Goal: Information Seeking & Learning: Learn about a topic

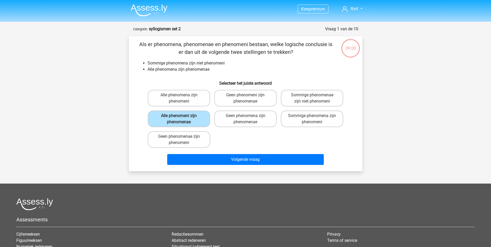
scroll to position [26, 0]
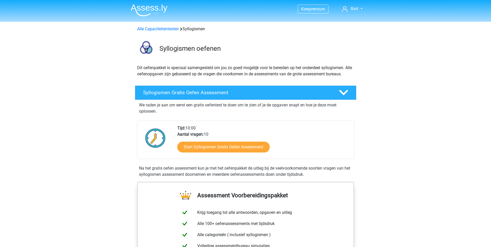
scroll to position [259, 0]
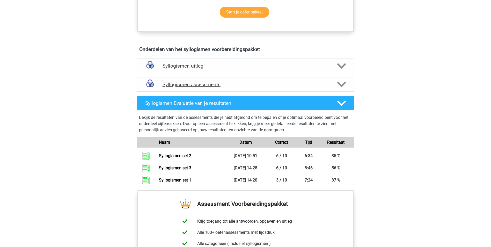
click at [340, 83] on icon at bounding box center [341, 84] width 9 height 9
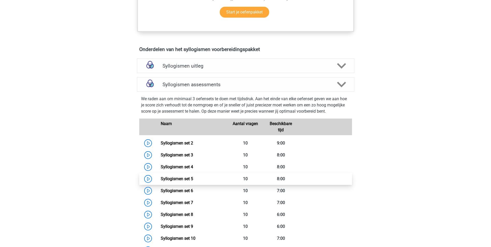
click at [161, 179] on link "Syllogismen set 5" at bounding box center [177, 178] width 32 height 5
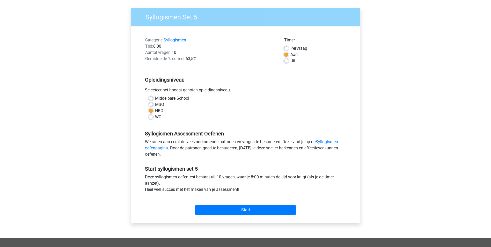
scroll to position [52, 0]
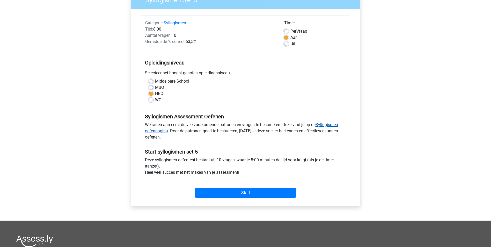
click at [326, 124] on link "Syllogismen oefenpagina" at bounding box center [241, 127] width 193 height 11
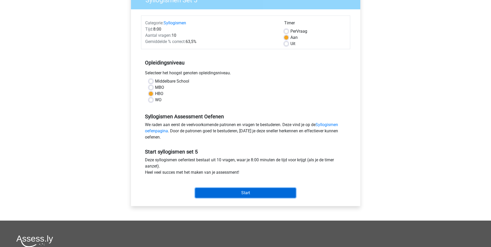
click at [214, 198] on input "Start" at bounding box center [245, 193] width 101 height 10
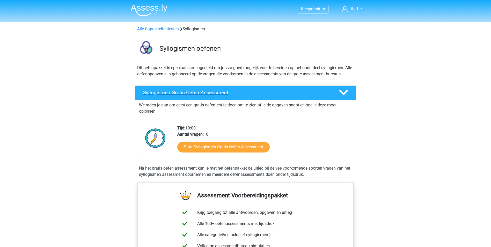
click at [198, 91] on h4 "Syllogismen Gratis Oefen Assessment" at bounding box center [237, 93] width 188 height 6
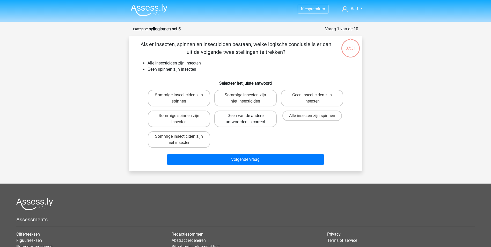
click at [248, 121] on label "Geen van de andere antwoorden is correct" at bounding box center [246, 119] width 62 height 17
click at [248, 119] on input "Geen van de andere antwoorden is correct" at bounding box center [247, 117] width 3 height 3
radio input "true"
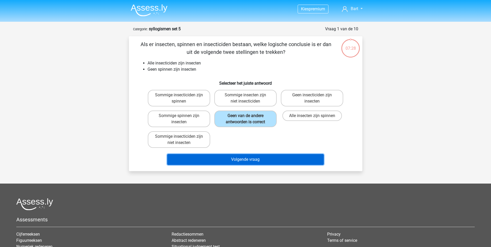
click at [252, 156] on button "Volgende vraag" at bounding box center [245, 159] width 157 height 11
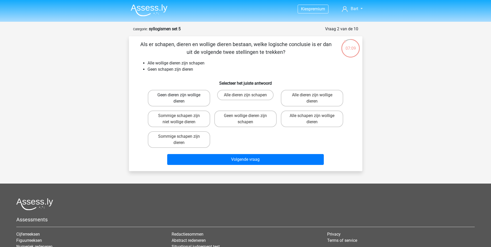
click at [187, 95] on label "Geen dieren zijn wollige dieren" at bounding box center [179, 98] width 62 height 17
click at [182, 95] on input "Geen dieren zijn wollige dieren" at bounding box center [180, 96] width 3 height 3
radio input "true"
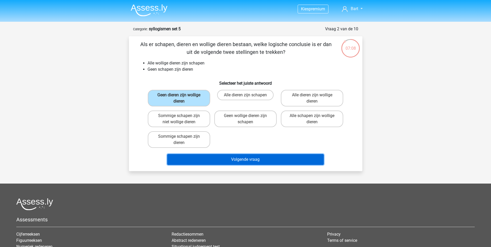
click at [217, 162] on button "Volgende vraag" at bounding box center [245, 159] width 157 height 11
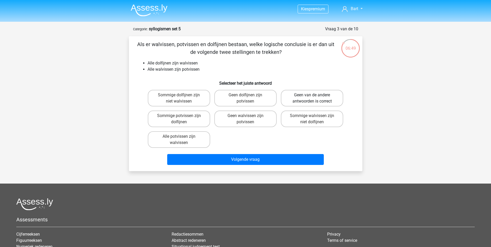
click at [311, 100] on label "Geen van de andere antwoorden is correct" at bounding box center [312, 98] width 62 height 17
click at [312, 98] on input "Geen van de andere antwoorden is correct" at bounding box center [313, 96] width 3 height 3
radio input "true"
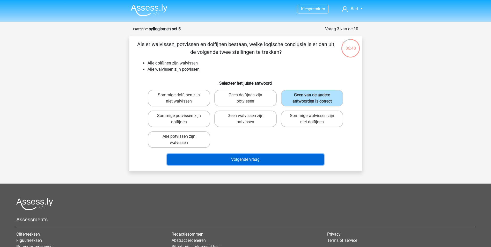
click at [258, 159] on button "Volgende vraag" at bounding box center [245, 159] width 157 height 11
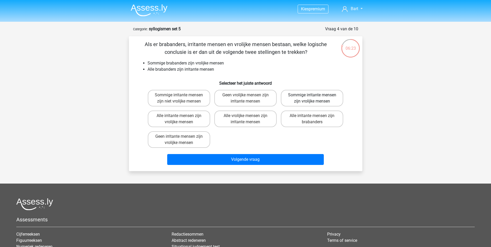
click at [295, 97] on label "Sommige irritante mensen zijn vrolijke mensen" at bounding box center [312, 98] width 62 height 17
click at [312, 97] on input "Sommige irritante mensen zijn vrolijke mensen" at bounding box center [313, 96] width 3 height 3
radio input "true"
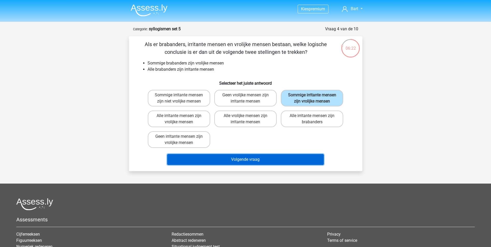
click at [245, 158] on button "Volgende vraag" at bounding box center [245, 159] width 157 height 11
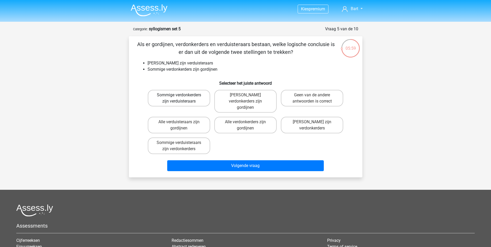
click at [178, 96] on label "Sommige verdonkerders zijn verduisteraars" at bounding box center [179, 98] width 62 height 17
click at [179, 96] on input "Sommige verdonkerders zijn verduisteraars" at bounding box center [180, 96] width 3 height 3
radio input "true"
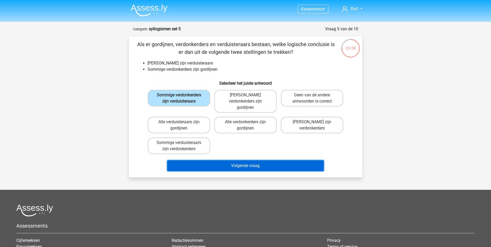
click at [240, 161] on button "Volgende vraag" at bounding box center [245, 165] width 157 height 11
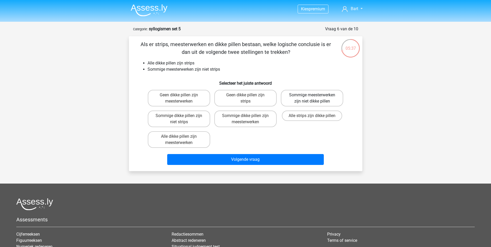
click at [298, 99] on label "Sommige meesterwerken zijn niet dikke pillen" at bounding box center [312, 98] width 62 height 17
click at [312, 98] on input "Sommige meesterwerken zijn niet dikke pillen" at bounding box center [313, 96] width 3 height 3
radio input "true"
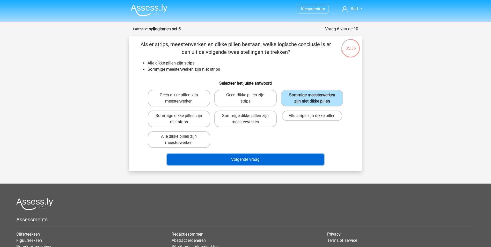
click at [238, 158] on button "Volgende vraag" at bounding box center [245, 159] width 157 height 11
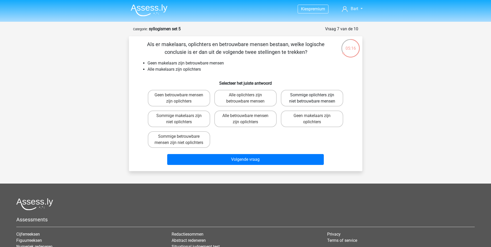
click at [309, 98] on label "Sommige oplichters zijn niet betrouwbare mensen" at bounding box center [312, 98] width 62 height 17
click at [312, 98] on input "Sommige oplichters zijn niet betrouwbare mensen" at bounding box center [313, 96] width 3 height 3
radio input "true"
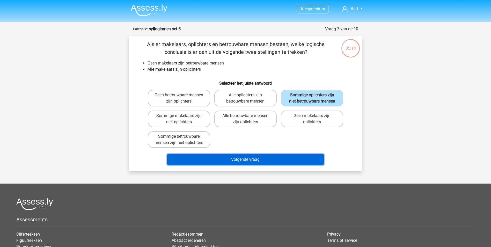
click at [239, 165] on button "Volgende vraag" at bounding box center [245, 159] width 157 height 11
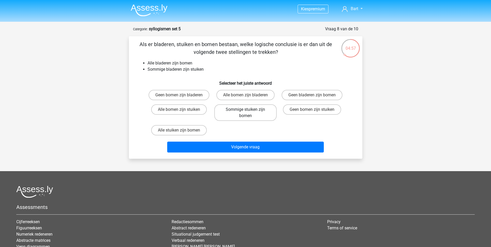
click at [232, 111] on label "Sommige stuiken zijn bomen" at bounding box center [246, 112] width 62 height 17
click at [246, 111] on input "Sommige stuiken zijn bomen" at bounding box center [247, 111] width 3 height 3
radio input "true"
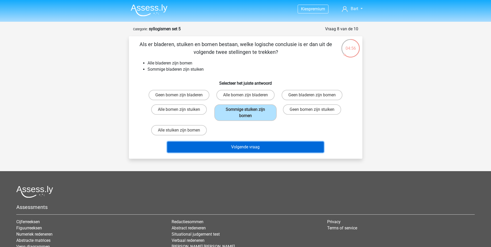
click at [234, 146] on button "Volgende vraag" at bounding box center [245, 147] width 157 height 11
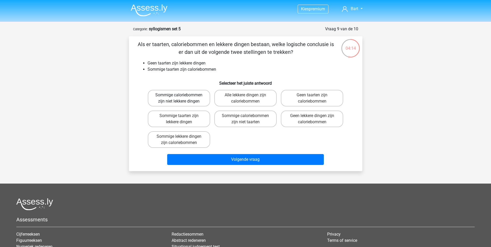
click at [178, 98] on label "Sommige caloriebommen zijn niet lekkere dingen" at bounding box center [179, 98] width 62 height 17
click at [179, 98] on input "Sommige caloriebommen zijn niet lekkere dingen" at bounding box center [180, 96] width 3 height 3
radio input "true"
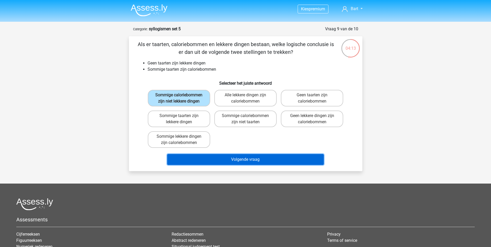
click at [229, 155] on button "Volgende vraag" at bounding box center [245, 159] width 157 height 11
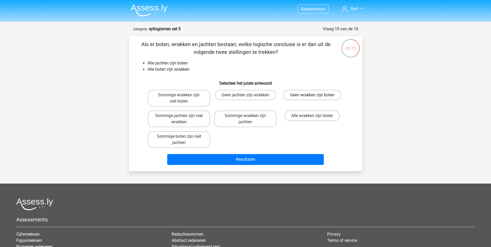
click at [295, 93] on label "Geen wrakken zijn boten" at bounding box center [312, 95] width 58 height 10
click at [312, 95] on input "Geen wrakken zijn boten" at bounding box center [313, 96] width 3 height 3
radio input "true"
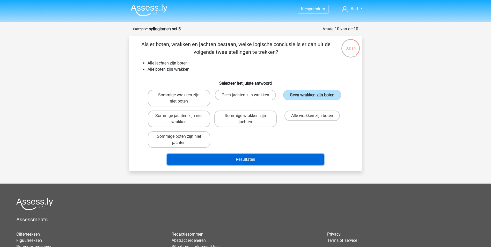
click at [260, 156] on button "Resultaten" at bounding box center [245, 159] width 157 height 11
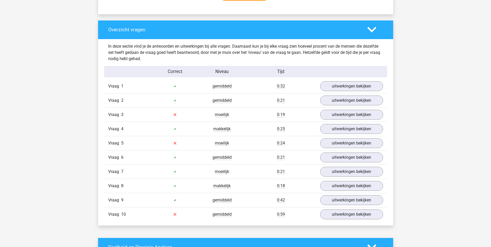
scroll to position [440, 0]
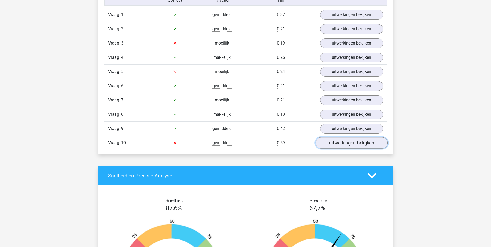
click at [338, 143] on link "uitwerkingen bekijken" at bounding box center [352, 142] width 72 height 11
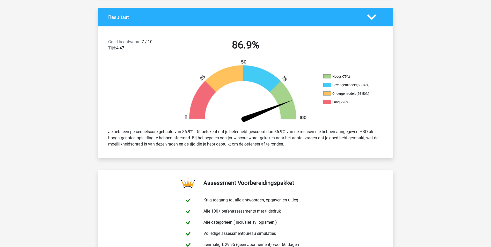
scroll to position [104, 0]
